Goal: Use online tool/utility: Use online tool/utility

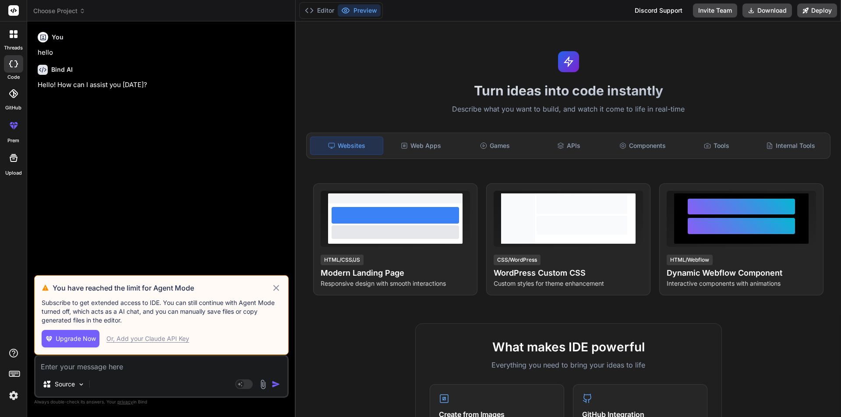
click at [169, 341] on div "Or, Add your Claude API Key" at bounding box center [147, 338] width 83 height 9
type textarea "x"
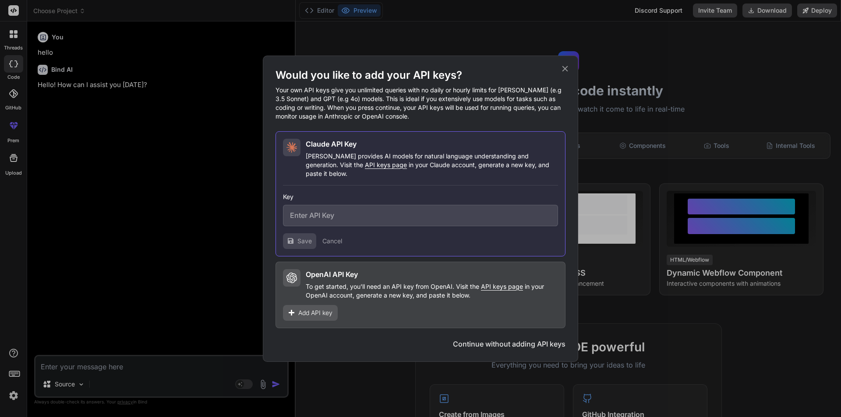
click at [565, 71] on icon at bounding box center [565, 69] width 10 height 10
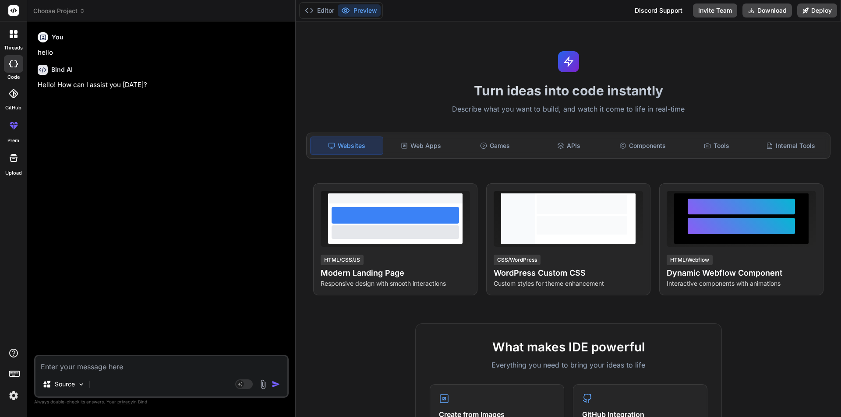
click at [136, 361] on textarea at bounding box center [161, 364] width 252 height 16
paste textarea "const checkLicense = await this.prisma.accountLicenses.findFirst({ where: { acc…"
type textarea "const checkLicense = await this.prisma.accountLicenses.findFirst({ where: { acc…"
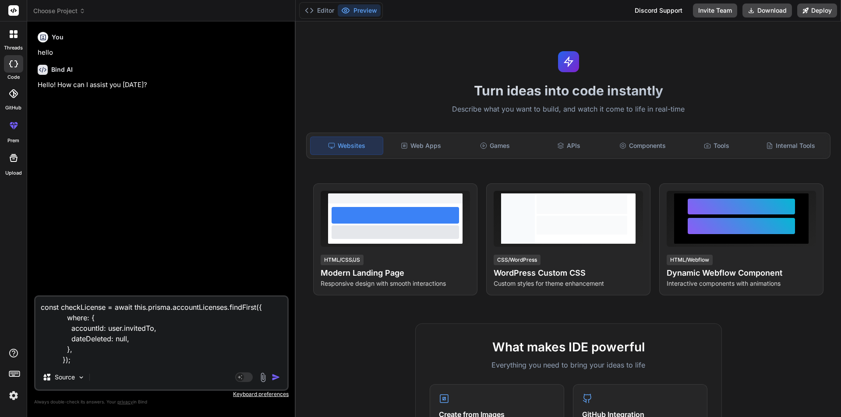
type textarea "x"
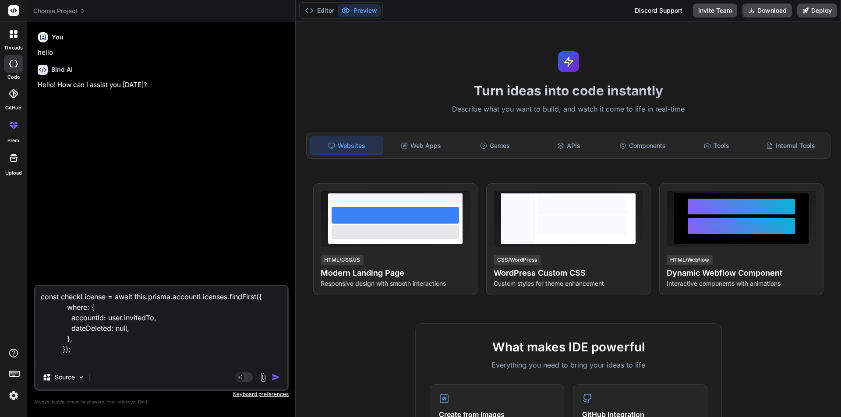
type textarea "const checkLicense = await this.prisma.accountLicenses.findFirst({ where: { acc…"
type textarea "x"
type textarea "const checkLicense = await this.prisma.accountLicenses.findFirst({ where: { acc…"
type textarea "x"
type textarea "const checkLicense = await this.prisma.accountLicenses.findFirst({ where: { acc…"
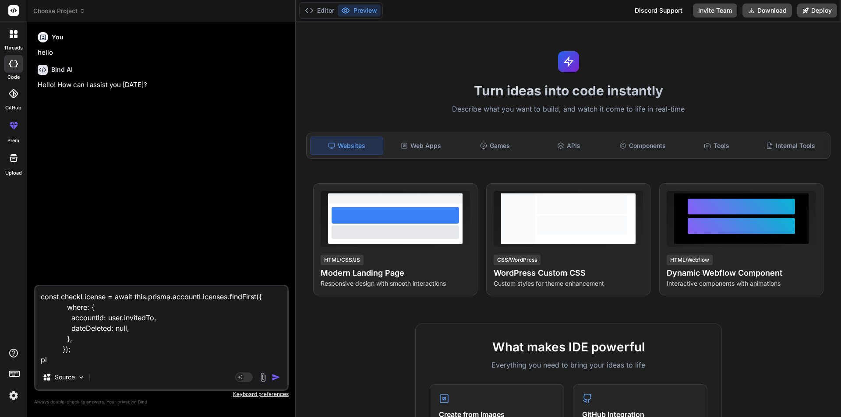
type textarea "x"
type textarea "const checkLicense = await this.prisma.accountLicenses.findFirst({ where: { acc…"
type textarea "x"
type textarea "const checkLicense = await this.prisma.accountLicenses.findFirst({ where: { acc…"
type textarea "x"
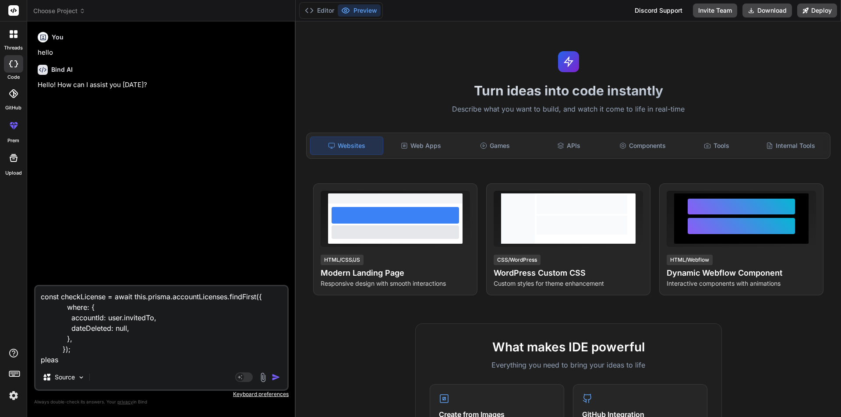
type textarea "const checkLicense = await this.prisma.accountLicenses.findFirst({ where: { acc…"
type textarea "x"
type textarea "const checkLicense = await this.prisma.accountLicenses.findFirst({ where: { acc…"
type textarea "x"
type textarea "const checkLicense = await this.prisma.accountLicenses.findFirst({ where: { acc…"
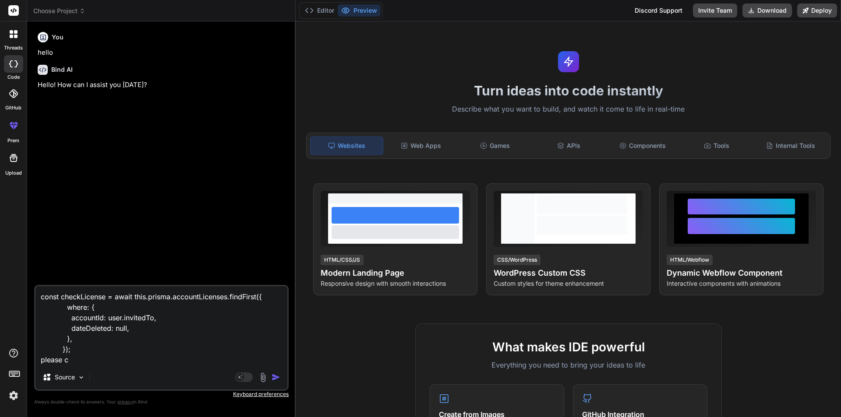
type textarea "x"
type textarea "const checkLicense = await this.prisma.accountLicenses.findFirst({ where: { acc…"
type textarea "x"
type textarea "const checkLicense = await this.prisma.accountLicenses.findFirst({ where: { acc…"
type textarea "x"
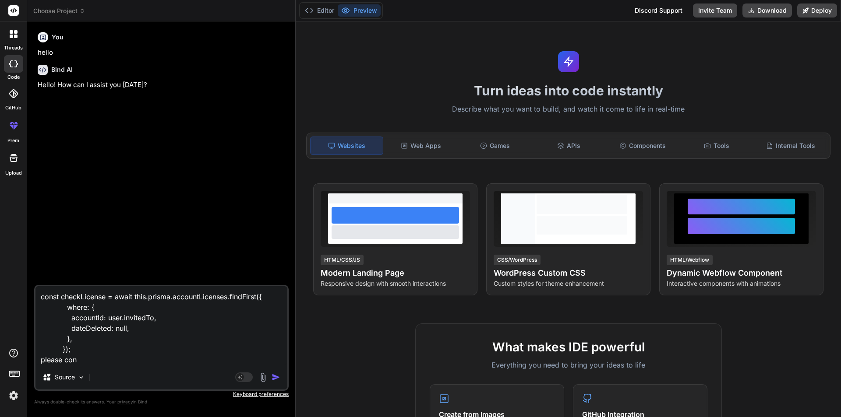
type textarea "const checkLicense = await this.prisma.accountLicenses.findFirst({ where: { acc…"
type textarea "x"
type textarea "const checkLicense = await this.prisma.accountLicenses.findFirst({ where: { acc…"
type textarea "x"
type textarea "const checkLicense = await this.prisma.accountLicenses.findFirst({ where: { acc…"
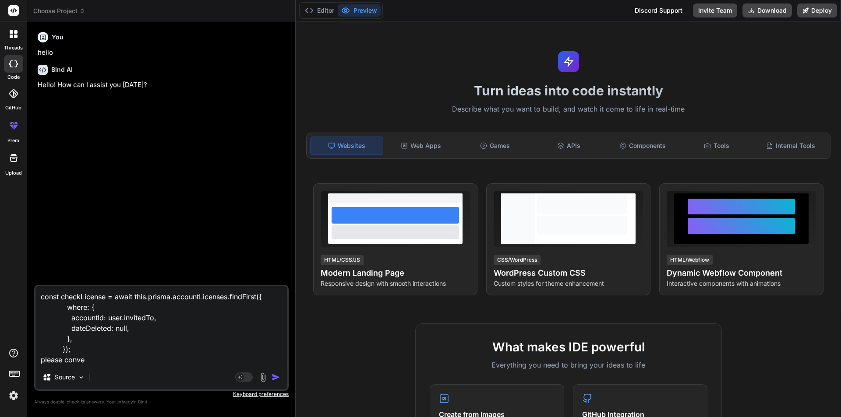
type textarea "x"
type textarea "const checkLicense = await this.prisma.accountLicenses.findFirst({ where: { acc…"
type textarea "x"
type textarea "const checkLicense = await this.prisma.accountLicenses.findFirst({ where: { acc…"
type textarea "x"
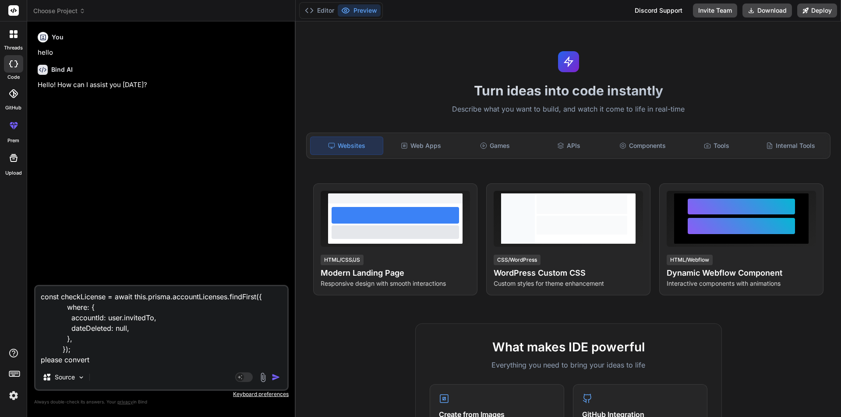
type textarea "const checkLicense = await this.prisma.accountLicenses.findFirst({ where: { acc…"
type textarea "x"
type textarea "const checkLicense = await this.prisma.accountLicenses.findFirst({ where: { acc…"
type textarea "x"
type textarea "const checkLicense = await this.prisma.accountLicenses.findFirst({ where: { acc…"
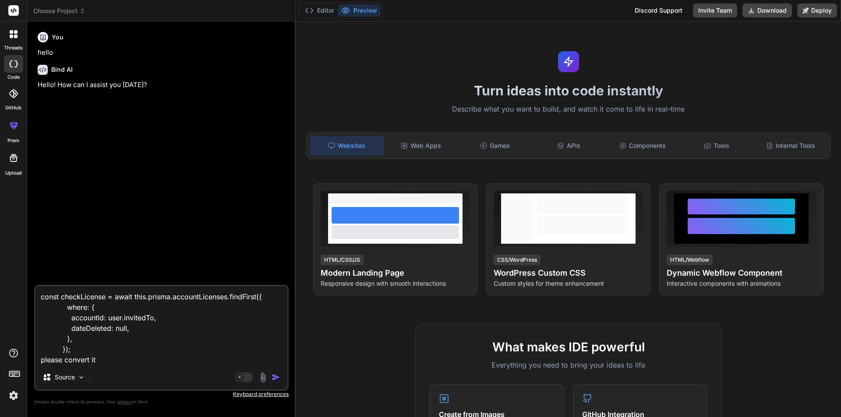
type textarea "x"
type textarea "const checkLicense = await this.prisma.accountLicenses.findFirst({ where: { acc…"
type textarea "x"
type textarea "const checkLicense = await this.prisma.accountLicenses.findFirst({ where: { acc…"
type textarea "x"
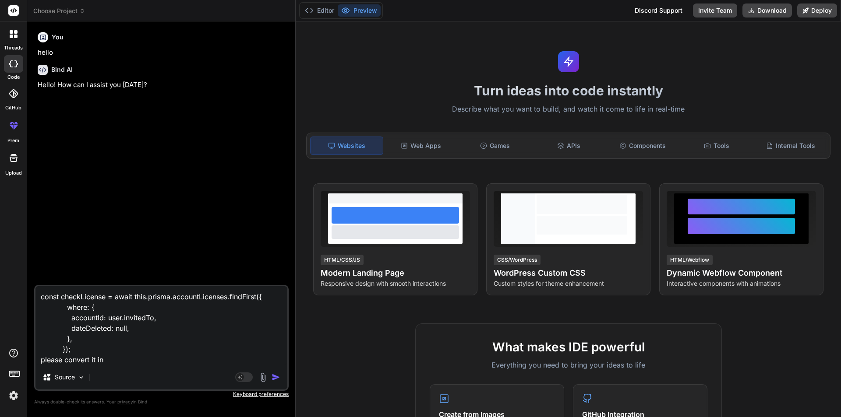
type textarea "const checkLicense = await this.prisma.accountLicenses.findFirst({ where: { acc…"
type textarea "x"
type textarea "const checkLicense = await this.prisma.accountLicenses.findFirst({ where: { acc…"
type textarea "x"
type textarea "const checkLicense = await this.prisma.accountLicenses.findFirst({ where: { acc…"
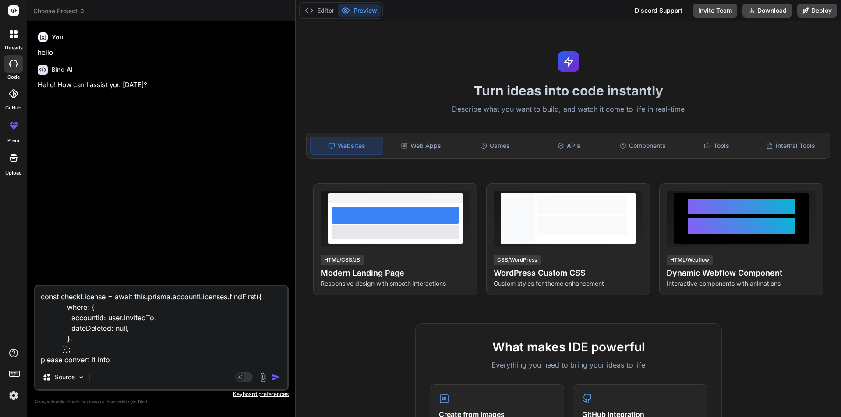
type textarea "x"
type textarea "const checkLicense = await this.prisma.accountLicenses.findFirst({ where: { acc…"
type textarea "x"
type textarea "const checkLicense = await this.prisma.accountLicenses.findFirst({ where: { acc…"
type textarea "x"
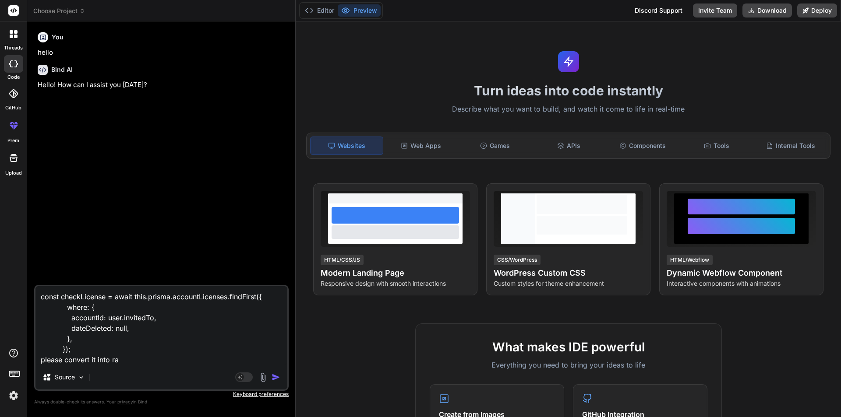
type textarea "const checkLicense = await this.prisma.accountLicenses.findFirst({ where: { acc…"
type textarea "x"
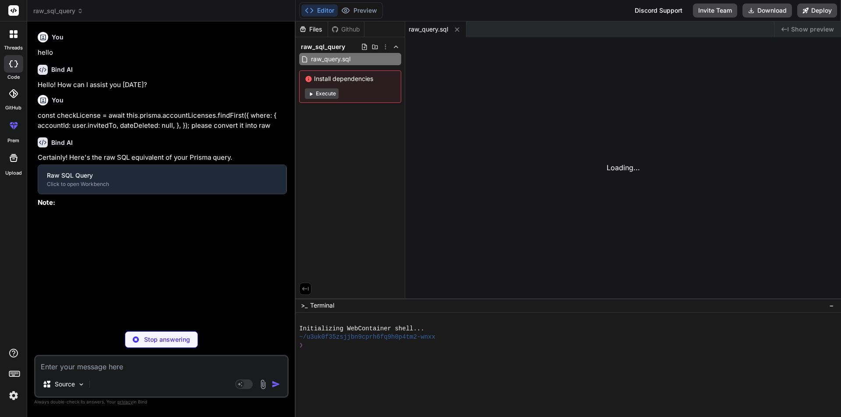
type textarea "x"
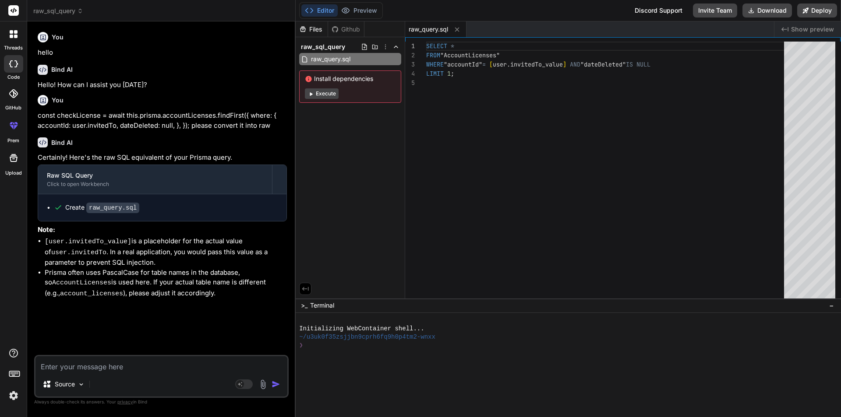
type textarea "SELECT * FROM "AccountLicenses" WHERE "accountId" = [user.invitedTo_value] AND …"
drag, startPoint x: 570, startPoint y: 65, endPoint x: 529, endPoint y: 64, distance: 41.6
click at [529, 64] on div "SELECT * FROM "AccountLicenses" WHERE "accountId" = [ user.invitedTo_value ] AN…" at bounding box center [607, 172] width 363 height 261
click at [556, 97] on div "SELECT * FROM "AccountLicenses" WHERE "accountId" = [ user.invitedTo_value ] AN…" at bounding box center [607, 172] width 363 height 261
